Goal: Task Accomplishment & Management: Complete application form

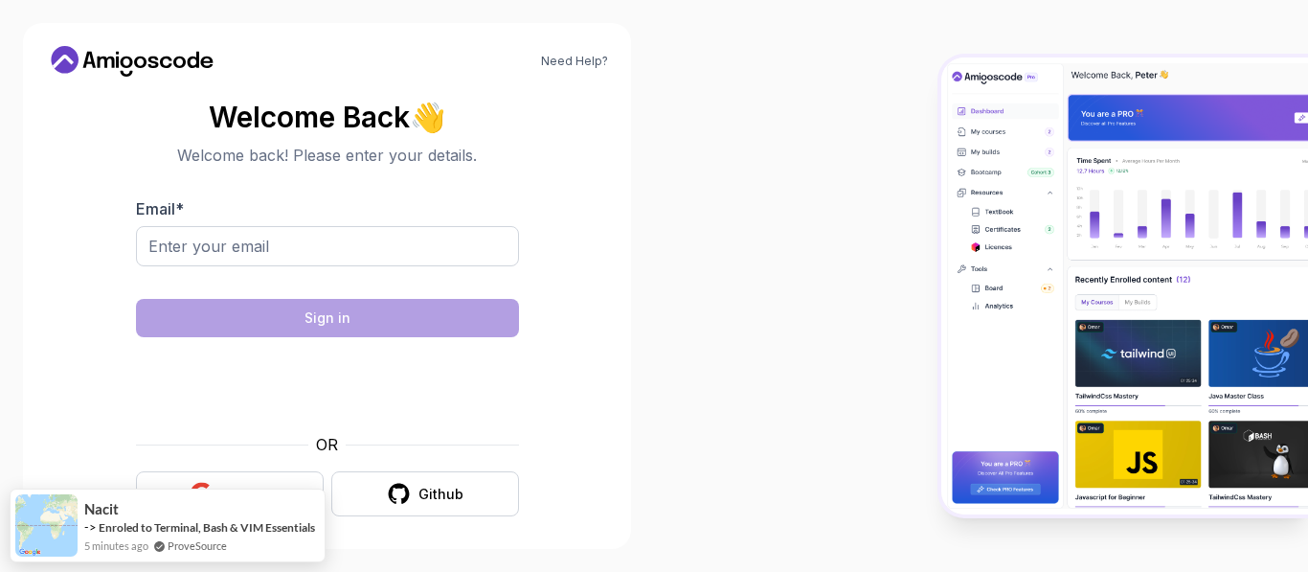
scroll to position [10, 0]
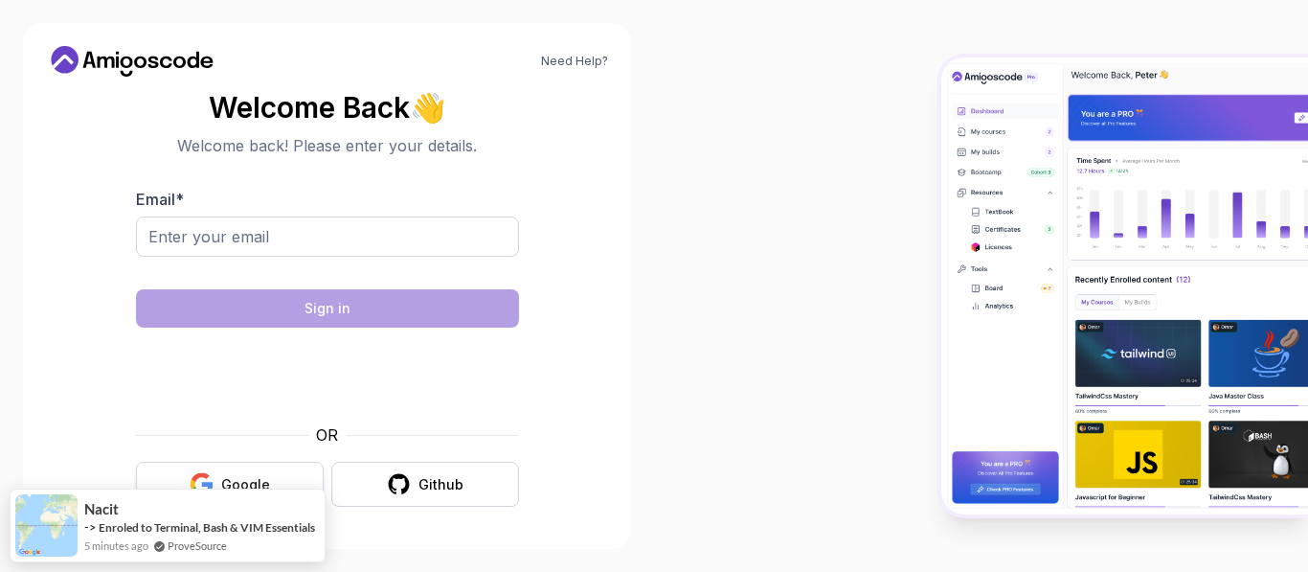
click at [305, 476] on button "Google" at bounding box center [230, 484] width 188 height 45
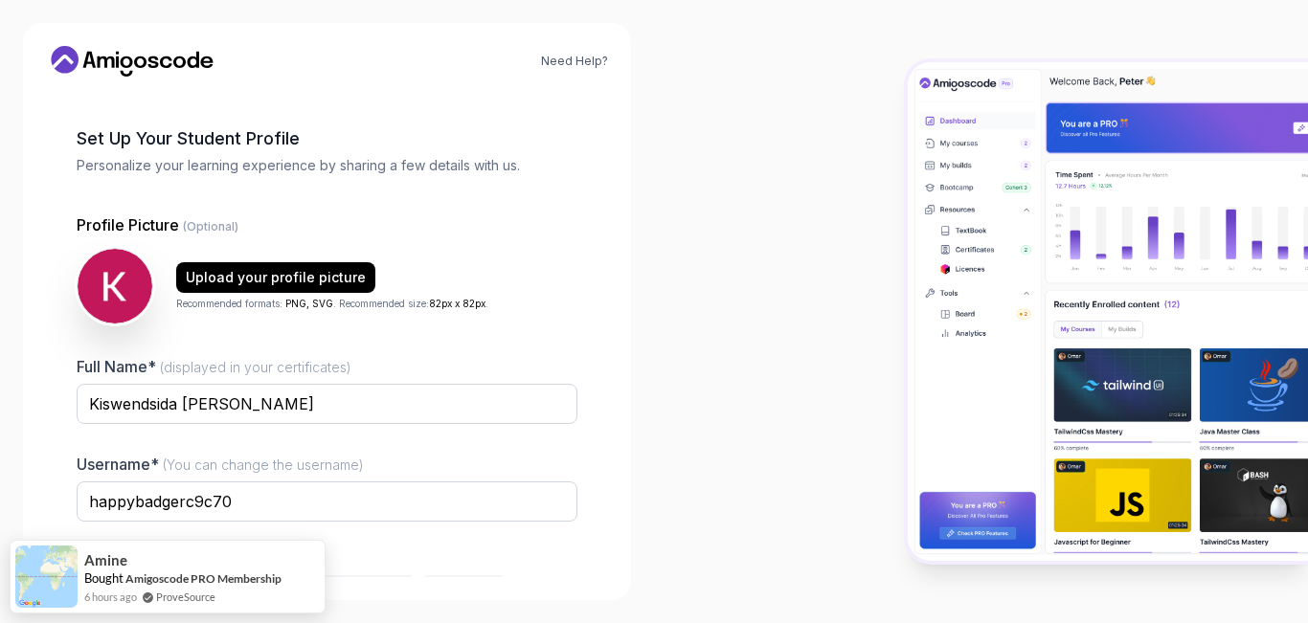
scroll to position [175, 0]
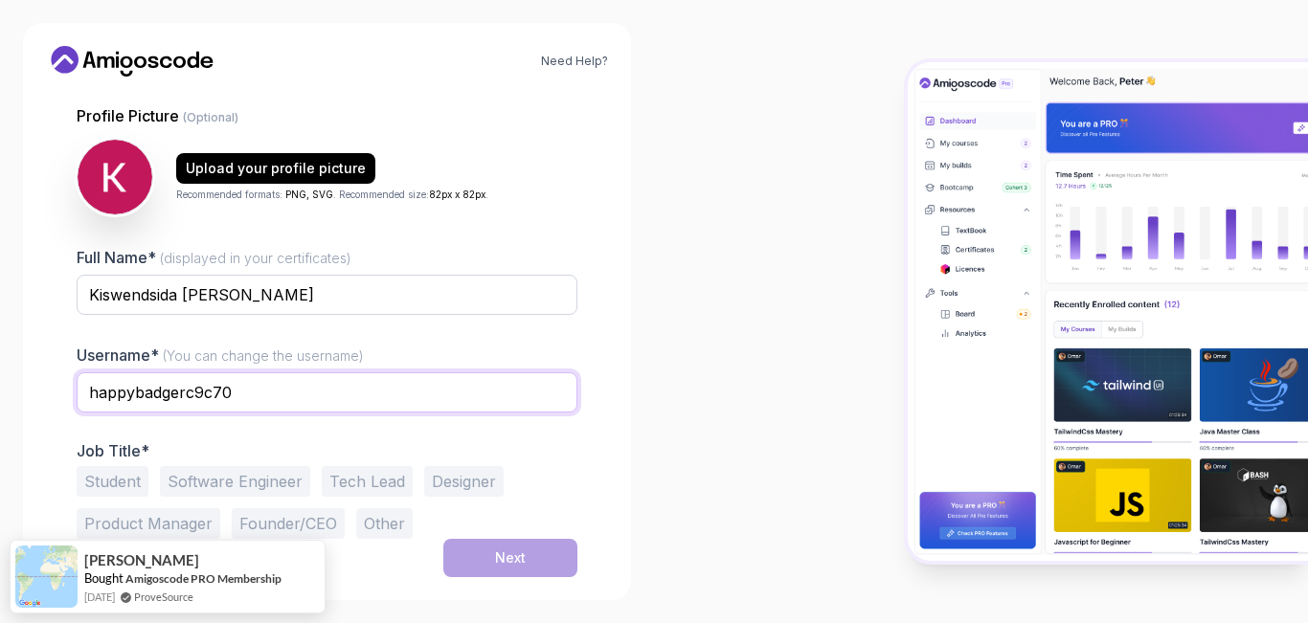
click at [292, 402] on input "happybadgerc9c70" at bounding box center [327, 393] width 501 height 40
click at [319, 397] on input "happybadgerc9c70" at bounding box center [327, 393] width 501 height 40
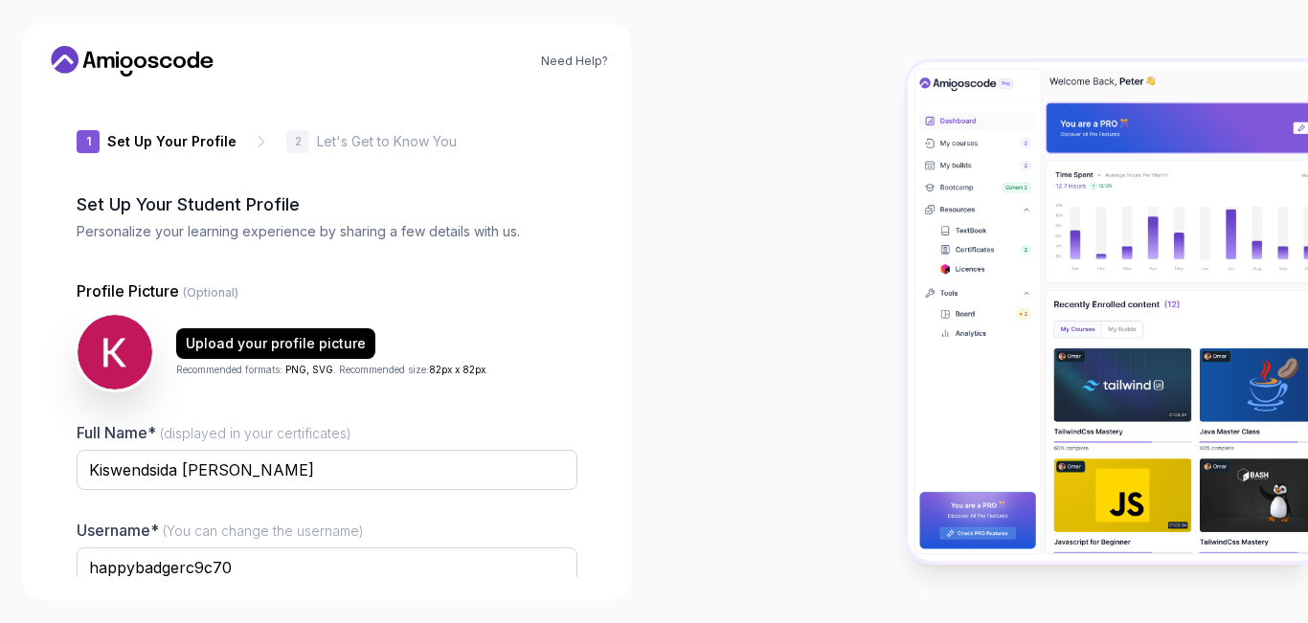
click at [769, 408] on div at bounding box center [981, 311] width 654 height 623
click at [963, 155] on img at bounding box center [1108, 311] width 400 height 499
click at [364, 245] on div "1 Set Up Your Profile 1 Set Up Your Profile 2 Let's Get to Know You Set Up Your…" at bounding box center [327, 335] width 501 height 486
click at [248, 211] on h2 "Set Up Your Student Profile" at bounding box center [327, 205] width 501 height 27
click at [326, 151] on div "2 Let's Get to Know You" at bounding box center [371, 141] width 170 height 23
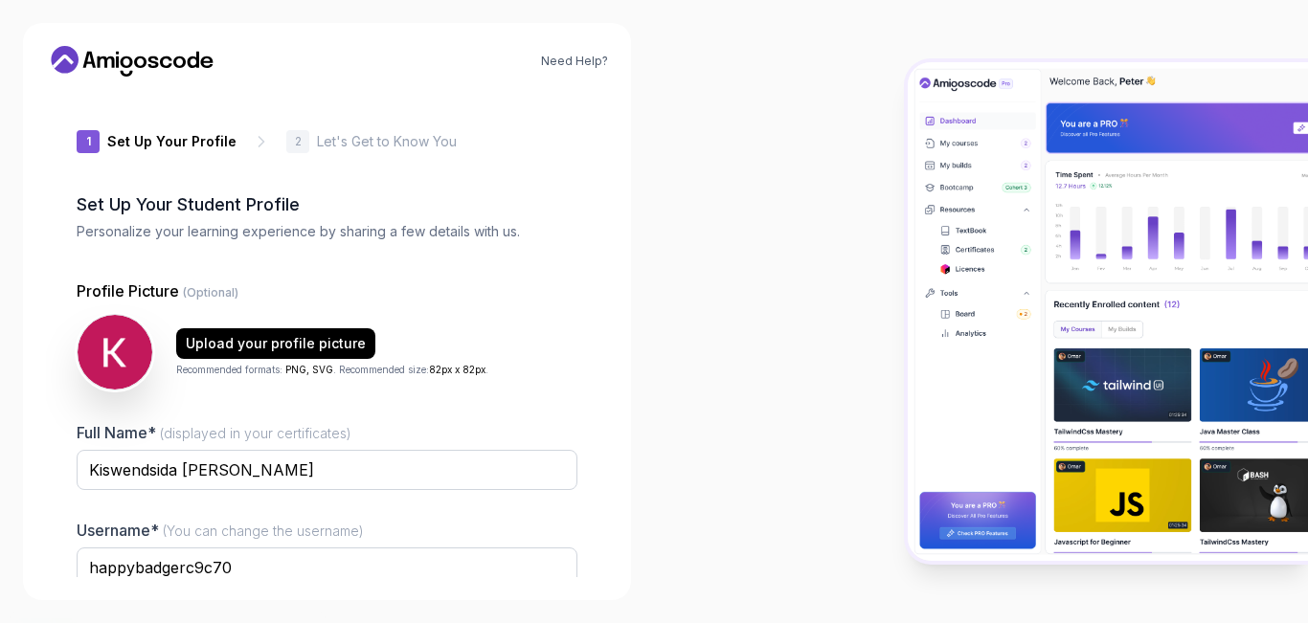
click at [266, 139] on div "1 Set Up Your Profile 2 Let's Get to Know You" at bounding box center [327, 141] width 501 height 23
